Goal: Find specific page/section: Find specific page/section

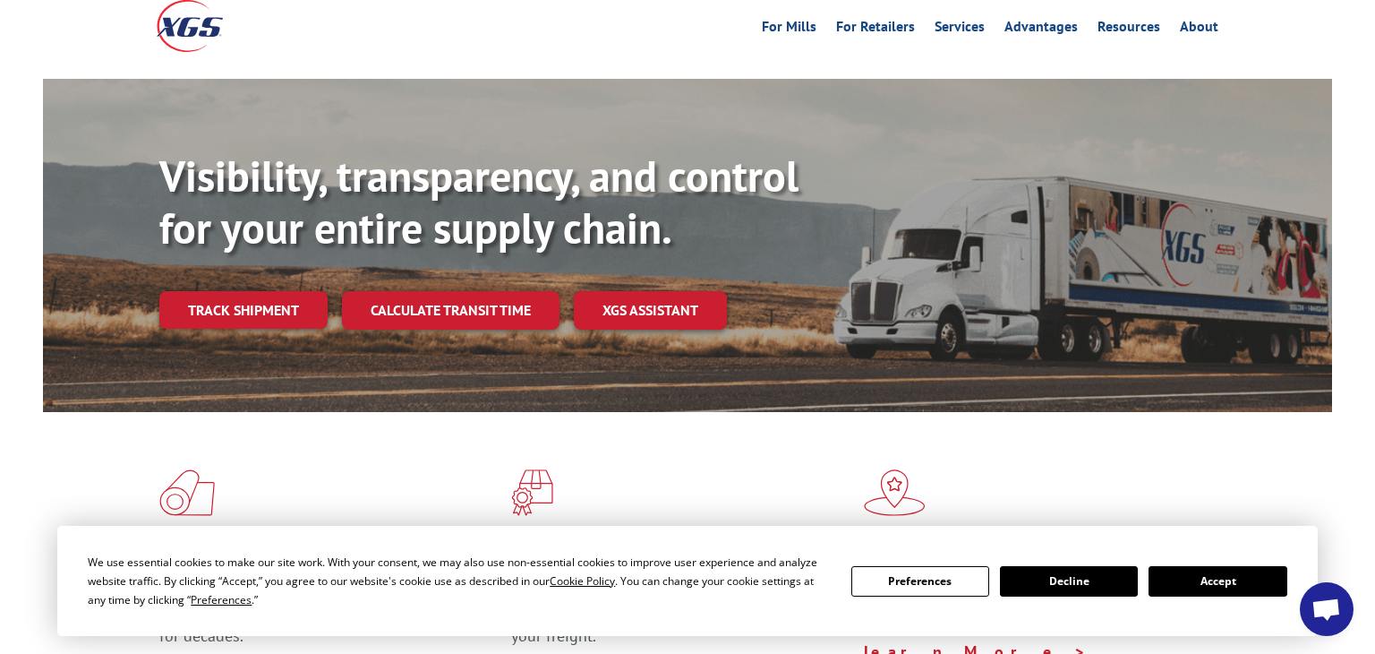
scroll to position [190, 0]
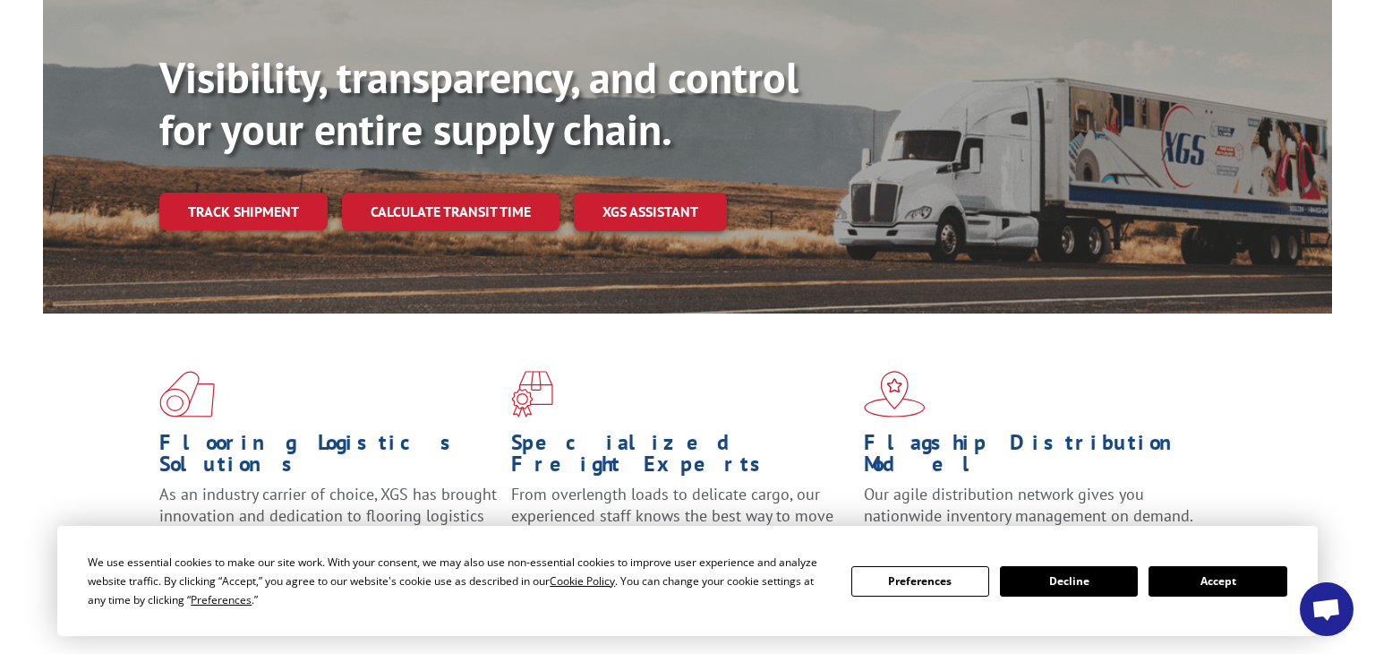
click at [1195, 582] on button "Accept" at bounding box center [1218, 581] width 138 height 30
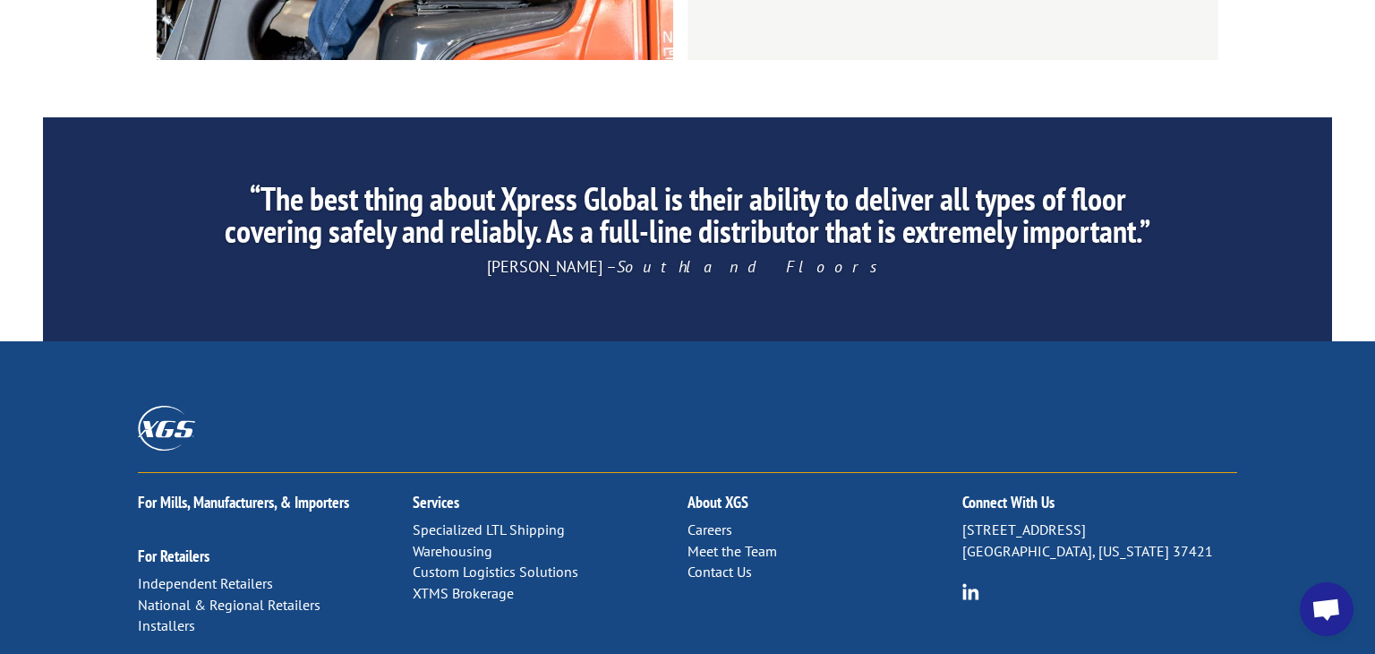
scroll to position [2804, 0]
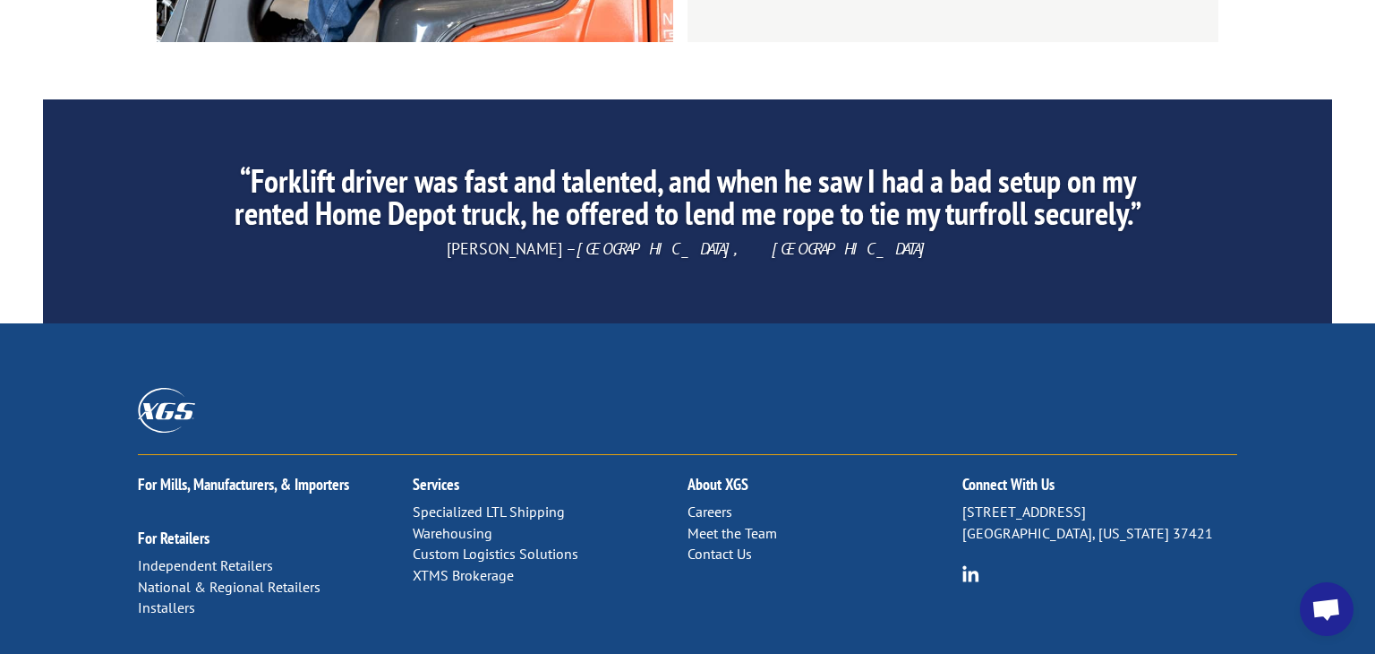
click at [725, 502] on link "Careers" at bounding box center [710, 511] width 45 height 18
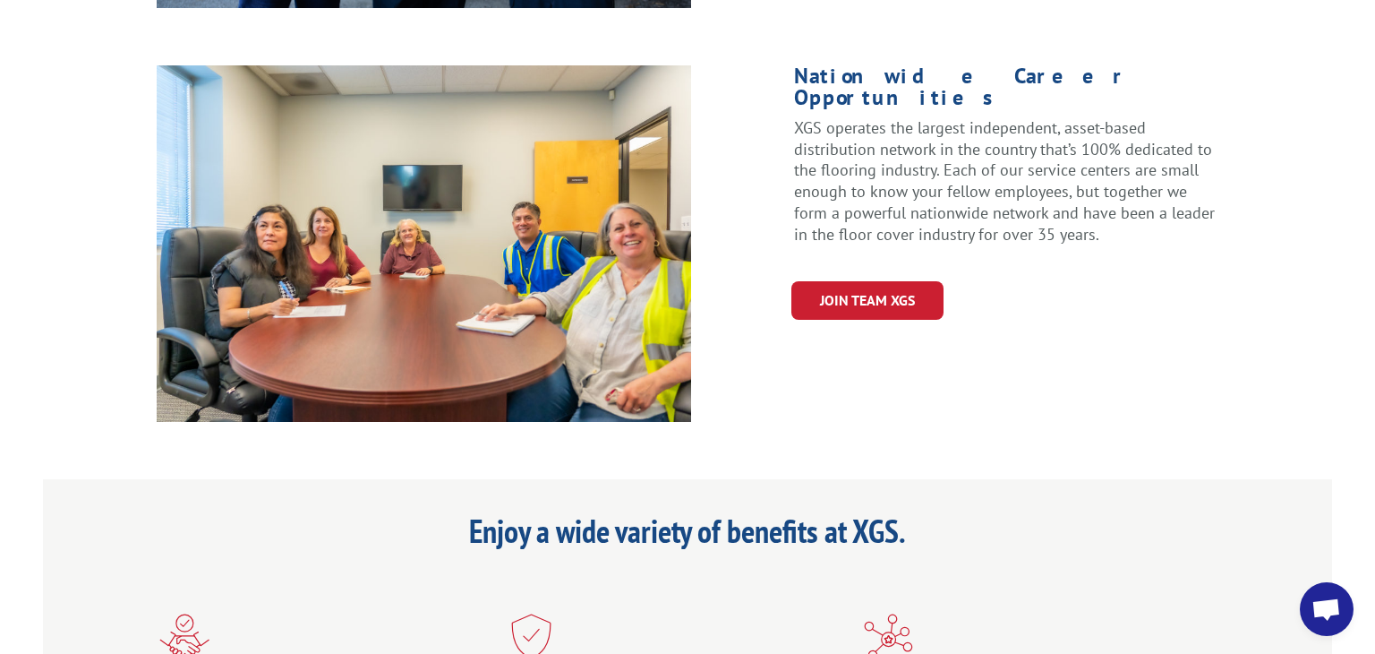
scroll to position [844, 0]
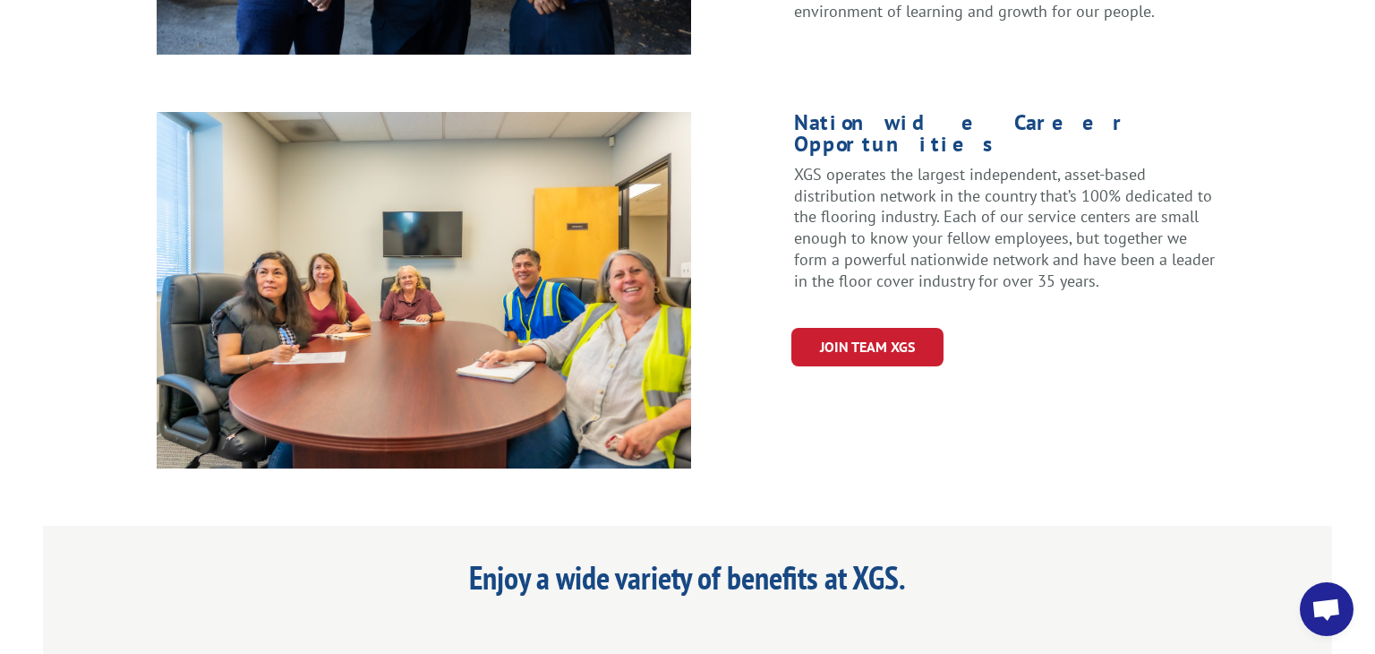
click at [863, 328] on link "Join Team XGS" at bounding box center [867, 347] width 152 height 38
